Goal: Learn about a topic

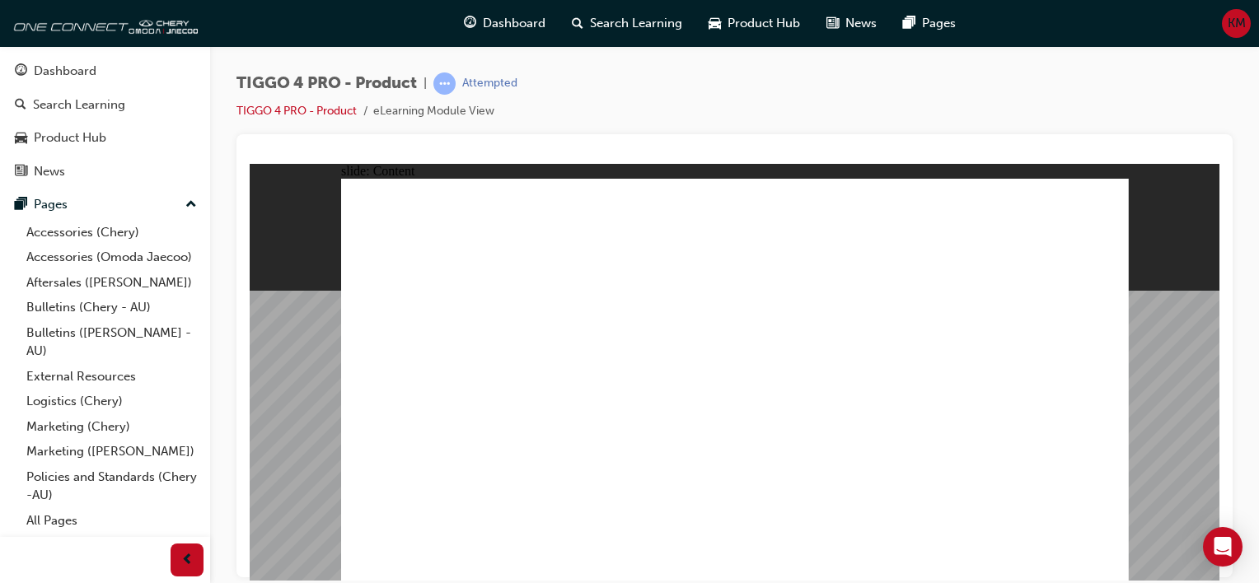
drag, startPoint x: 429, startPoint y: 483, endPoint x: 514, endPoint y: 479, distance: 84.9
drag, startPoint x: 741, startPoint y: 456, endPoint x: 790, endPoint y: 456, distance: 48.6
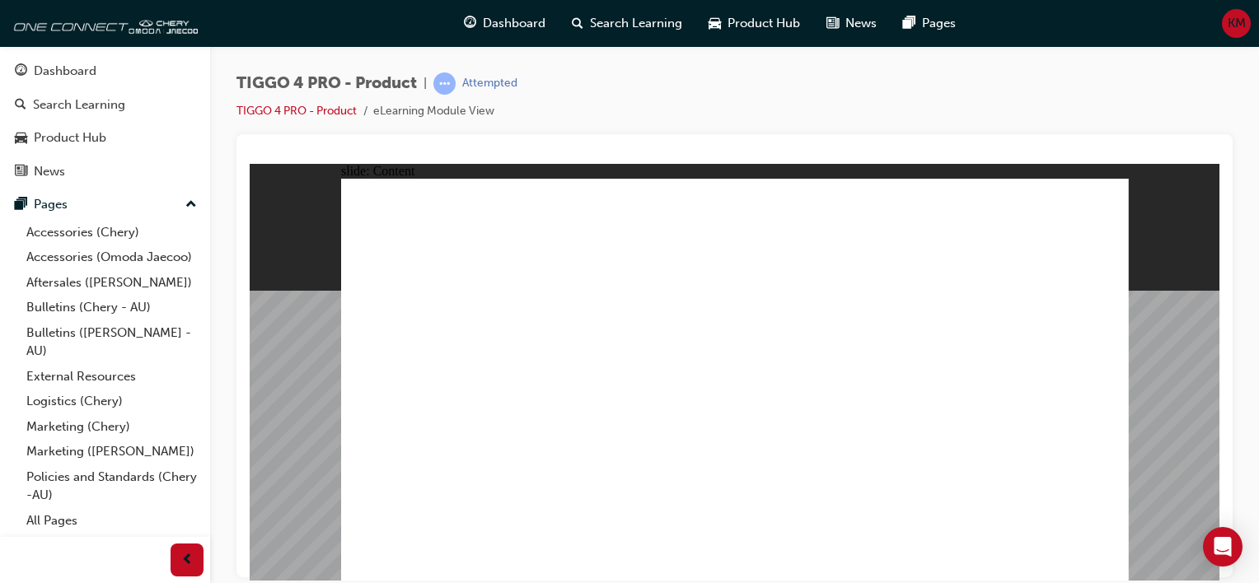
drag, startPoint x: 890, startPoint y: 224, endPoint x: 936, endPoint y: 217, distance: 45.8
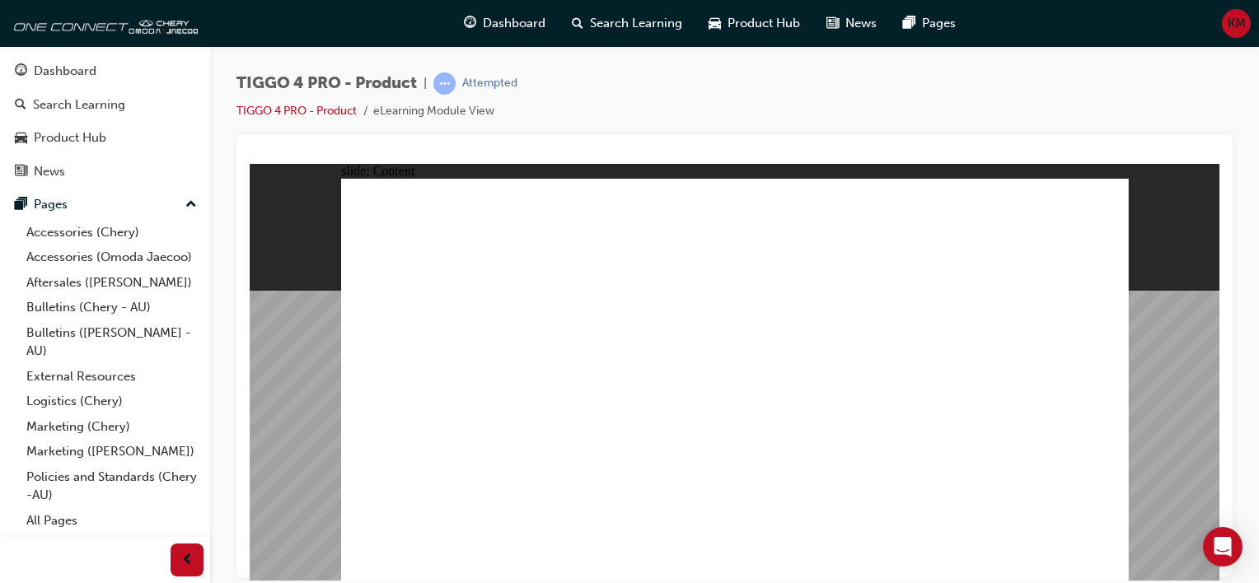
drag, startPoint x: 732, startPoint y: 363, endPoint x: 771, endPoint y: 352, distance: 40.4
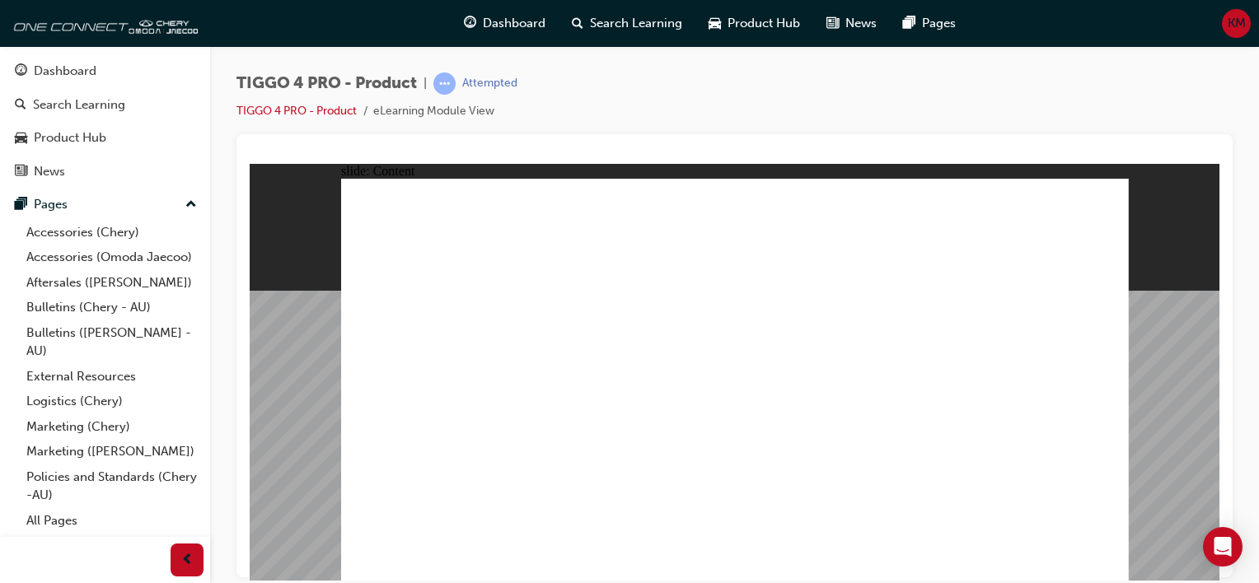
drag, startPoint x: 1041, startPoint y: 249, endPoint x: 1045, endPoint y: 259, distance: 10.4
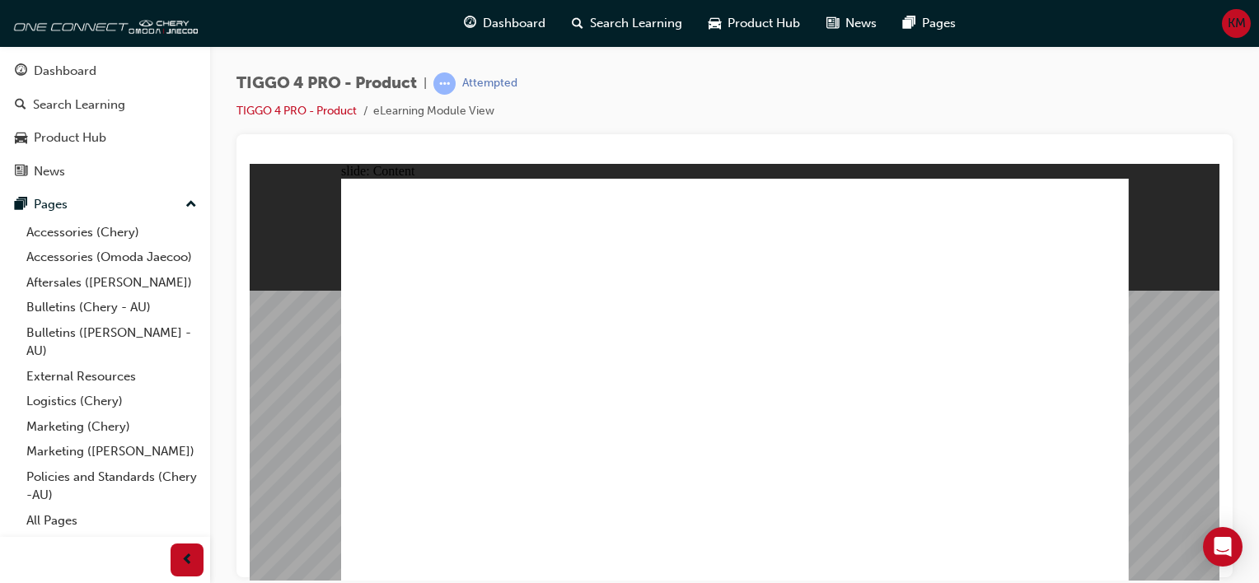
drag, startPoint x: 442, startPoint y: 358, endPoint x: 449, endPoint y: 334, distance: 25.0
drag, startPoint x: 599, startPoint y: 456, endPoint x: 629, endPoint y: 397, distance: 66.0
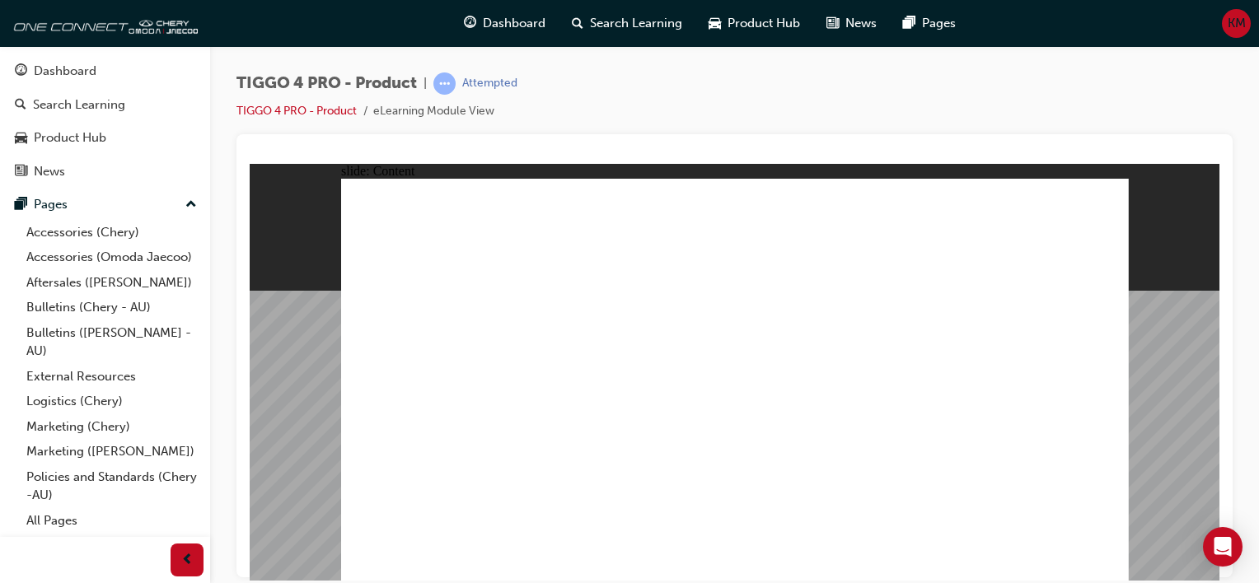
drag, startPoint x: 875, startPoint y: 481, endPoint x: 853, endPoint y: 460, distance: 30.3
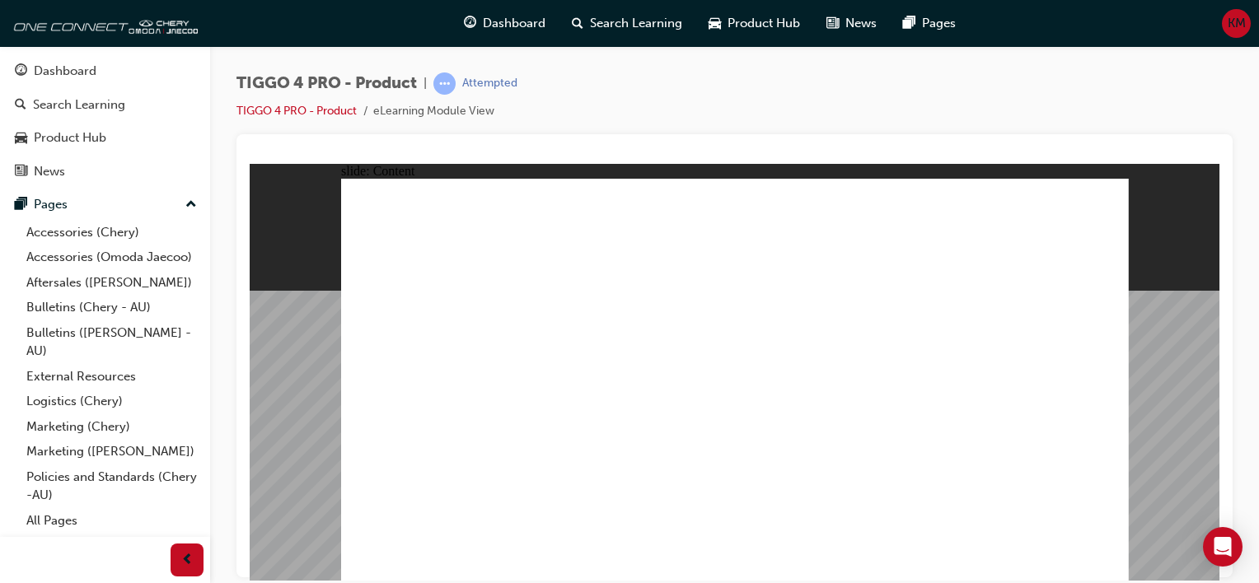
drag, startPoint x: 431, startPoint y: 470, endPoint x: 429, endPoint y: 479, distance: 10.0
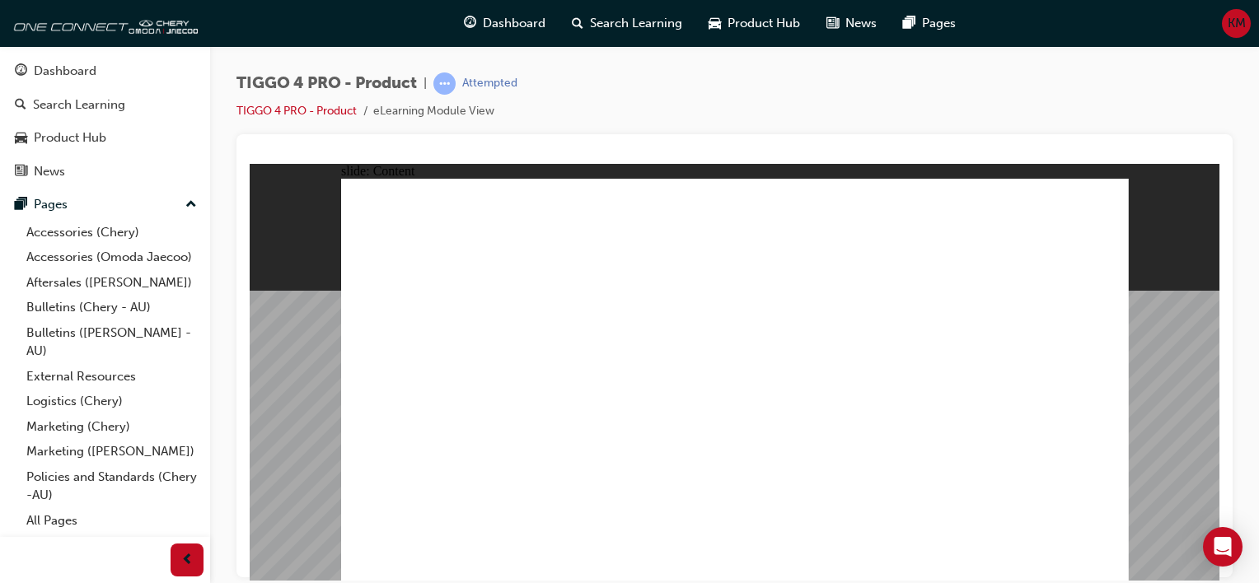
drag, startPoint x: 909, startPoint y: 332, endPoint x: 932, endPoint y: 344, distance: 26.2
drag, startPoint x: 851, startPoint y: 476, endPoint x: 862, endPoint y: 460, distance: 20.1
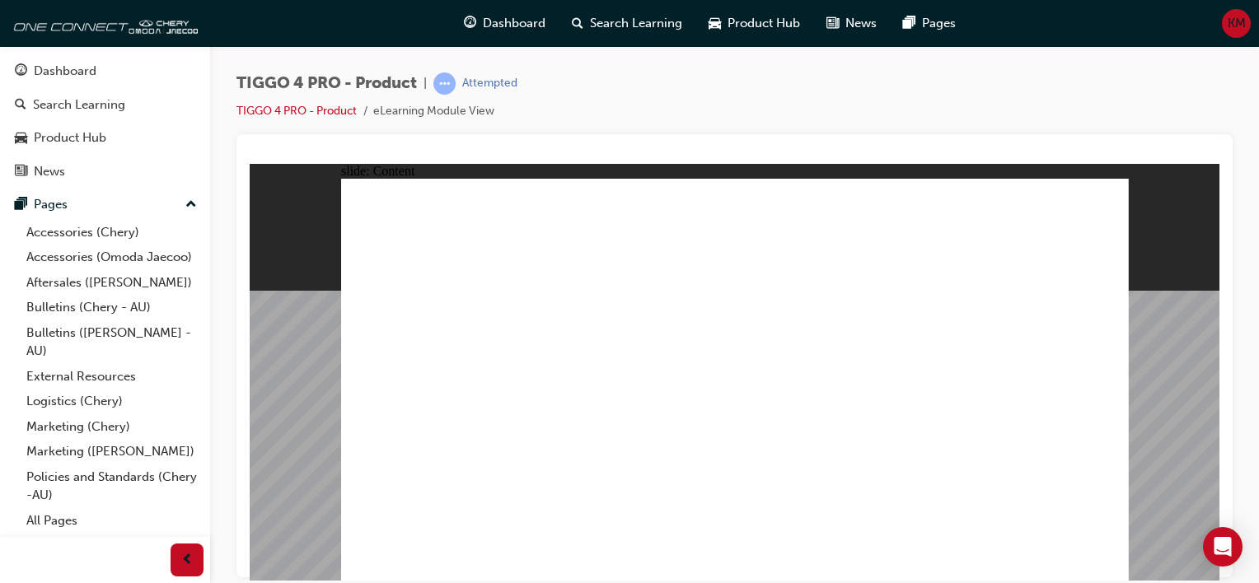
drag, startPoint x: 928, startPoint y: 484, endPoint x: 919, endPoint y: 479, distance: 10.0
